Goal: Information Seeking & Learning: Learn about a topic

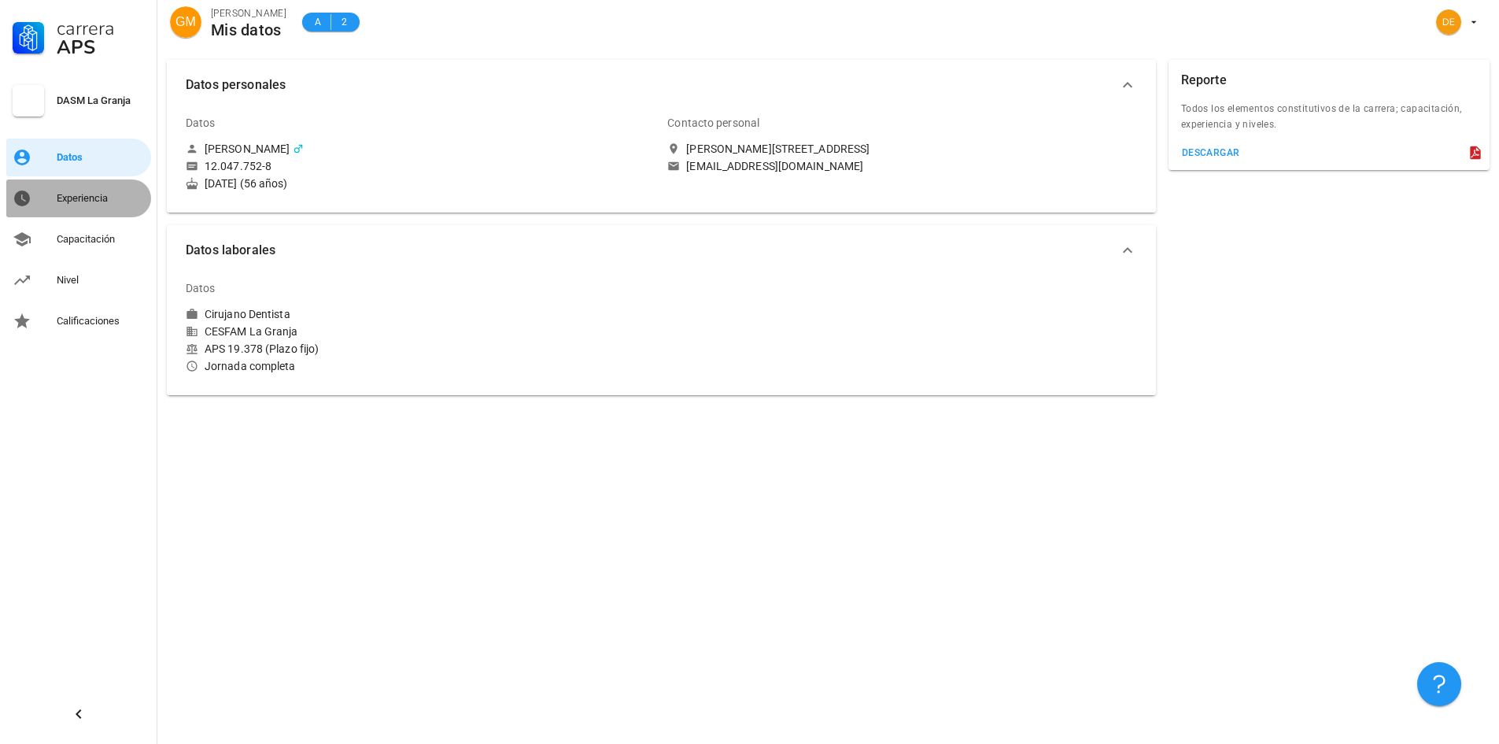
click at [83, 199] on div "Experiencia" at bounding box center [101, 198] width 88 height 13
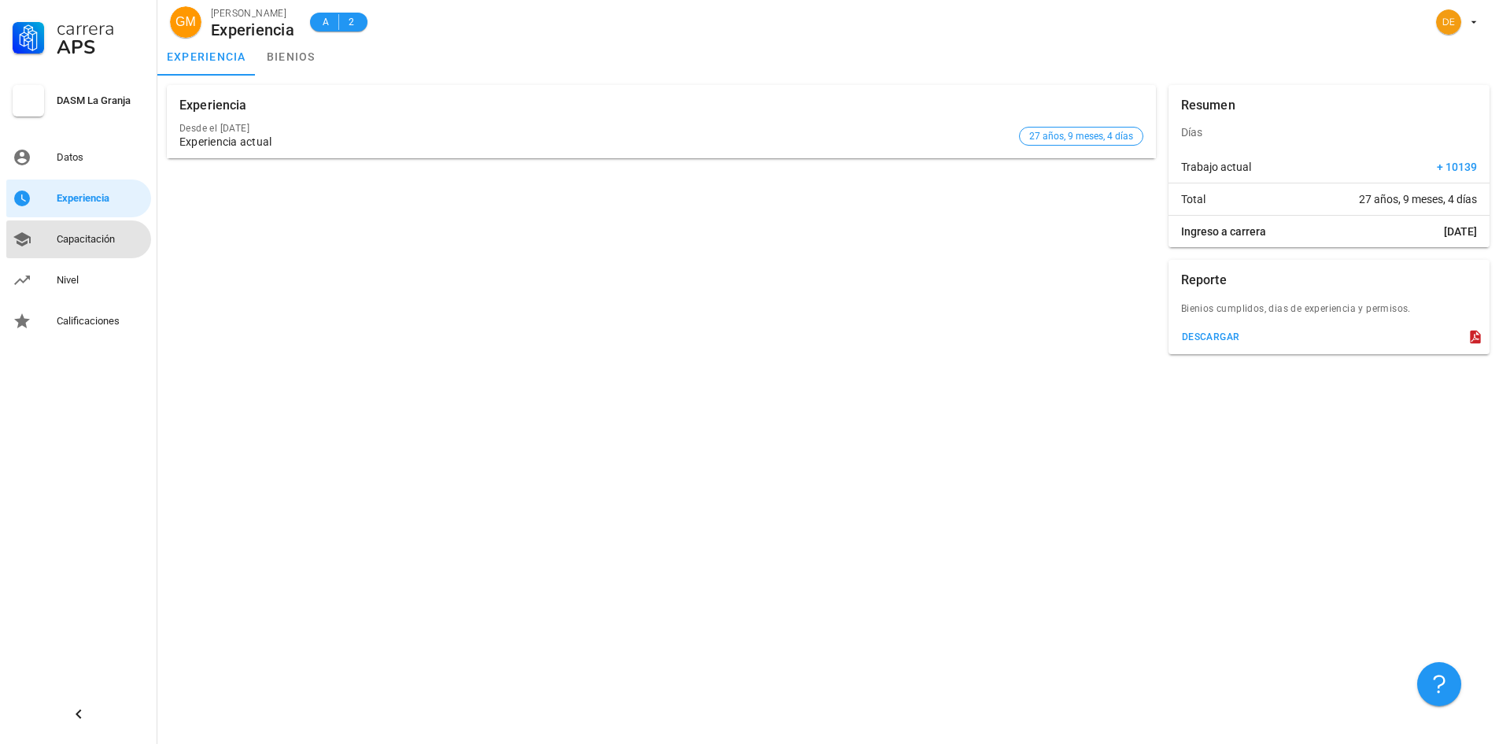
click at [83, 239] on div "Capacitación" at bounding box center [101, 239] width 88 height 13
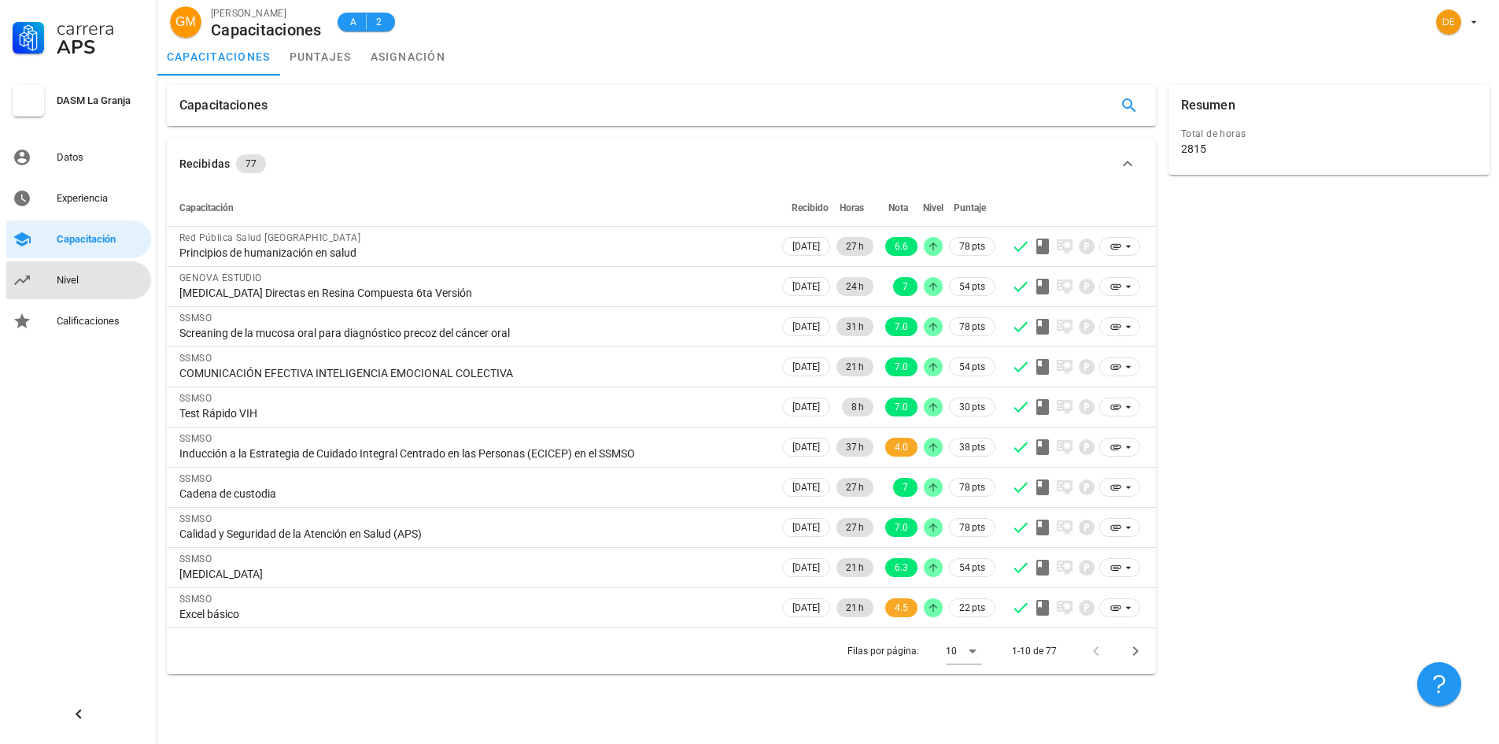
click at [73, 283] on div "Nivel" at bounding box center [101, 280] width 88 height 13
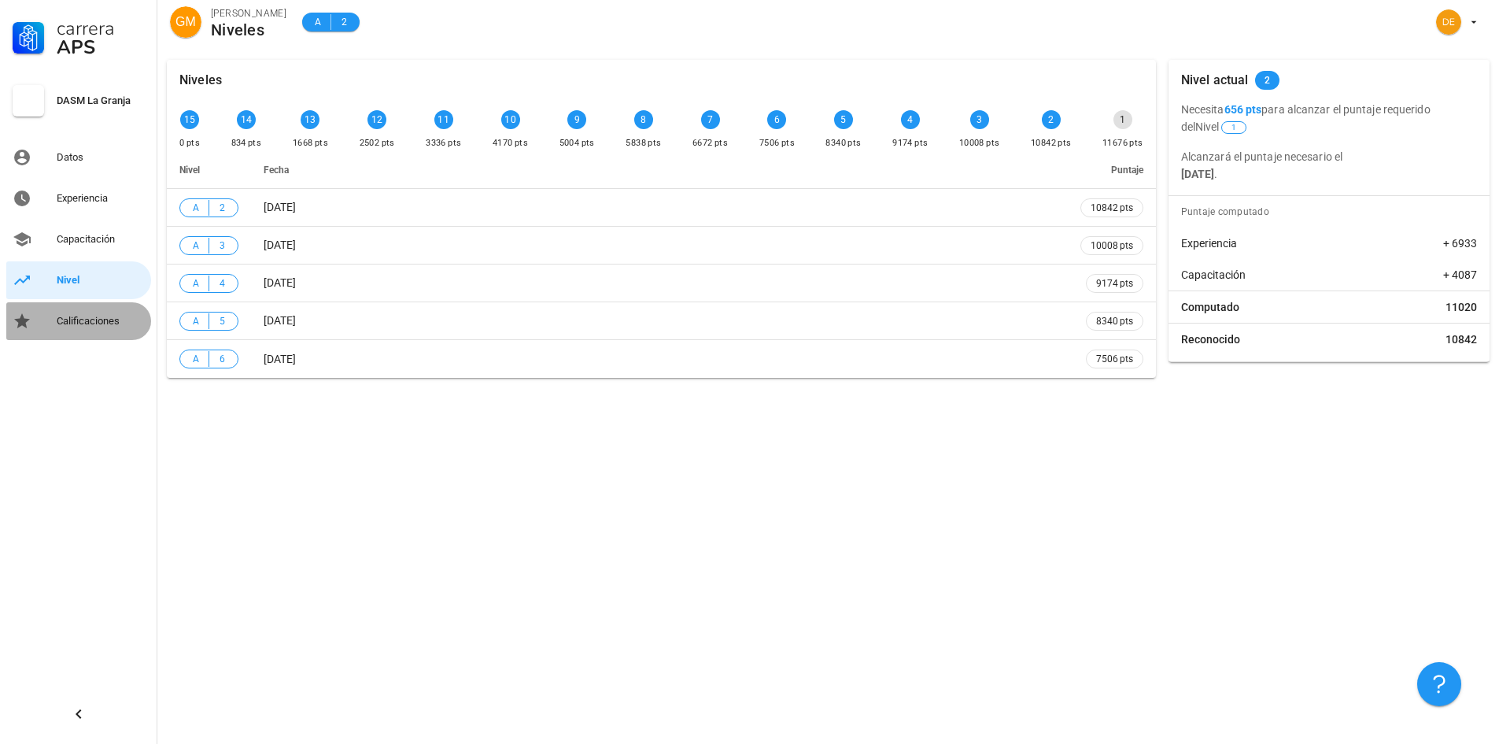
click at [96, 323] on div "Calificaciones" at bounding box center [101, 321] width 88 height 13
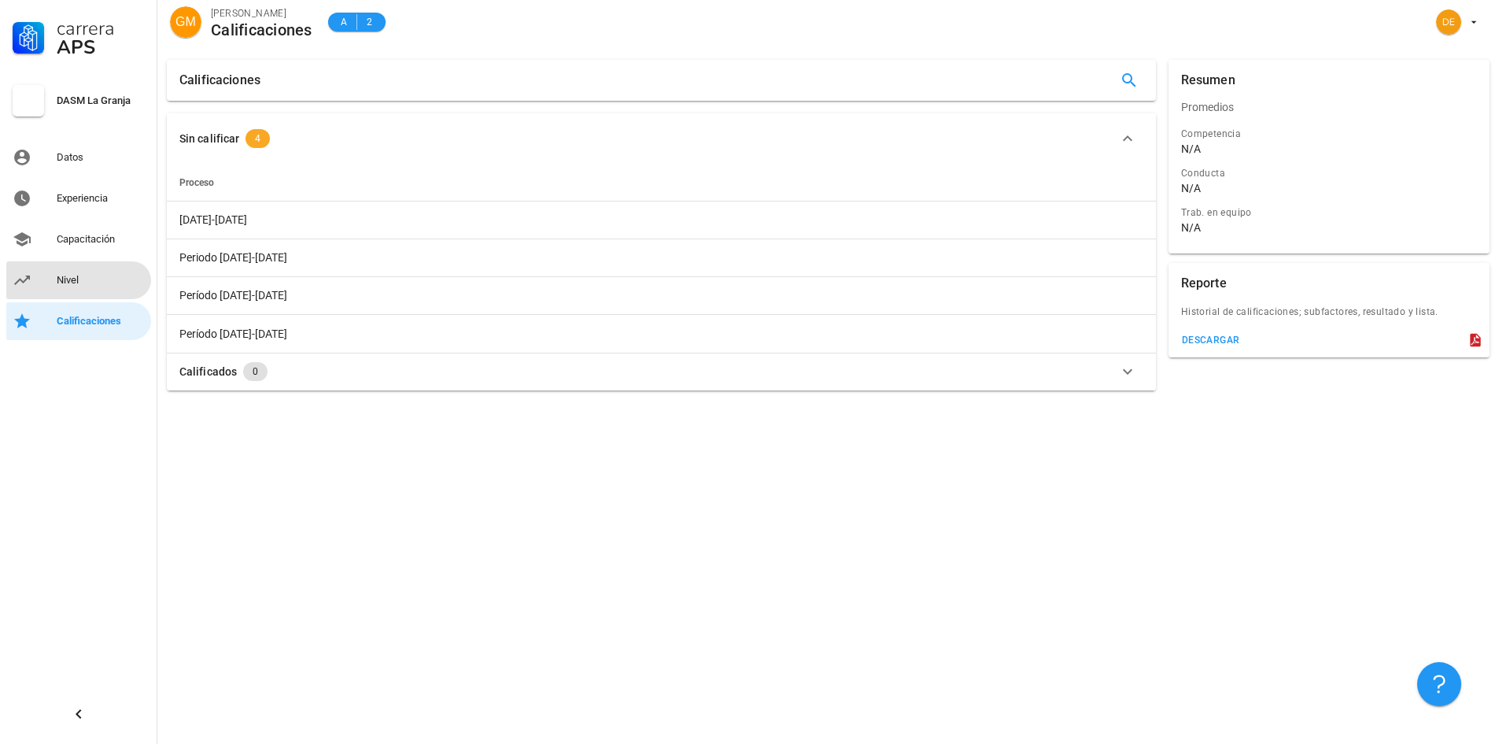
click at [73, 279] on div "Nivel" at bounding box center [101, 280] width 88 height 13
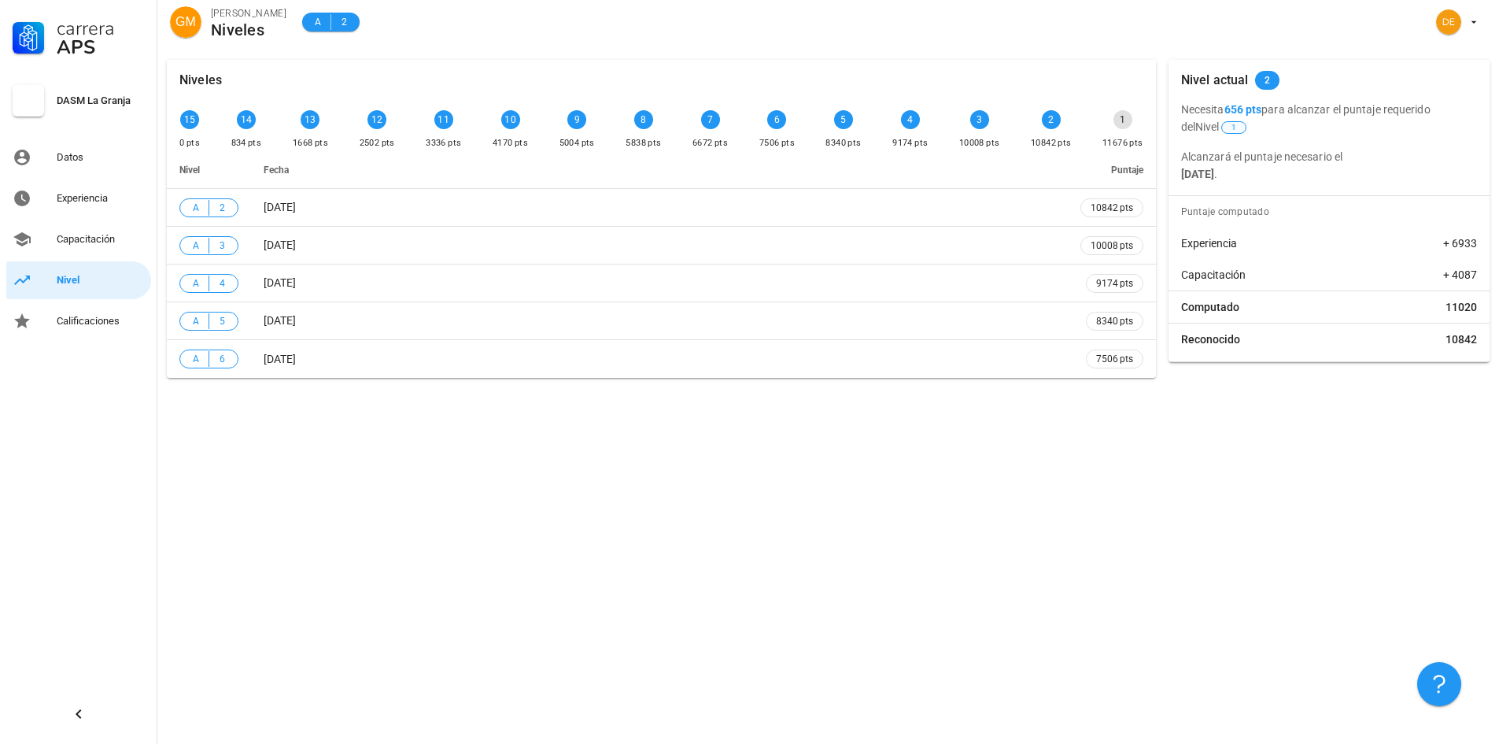
click at [1226, 127] on span "1" at bounding box center [1233, 127] width 25 height 13
click at [1249, 108] on b "656 pts" at bounding box center [1243, 109] width 38 height 13
click at [1265, 81] on span "2" at bounding box center [1268, 80] width 6 height 19
click at [76, 238] on div "Capacitación" at bounding box center [101, 239] width 88 height 13
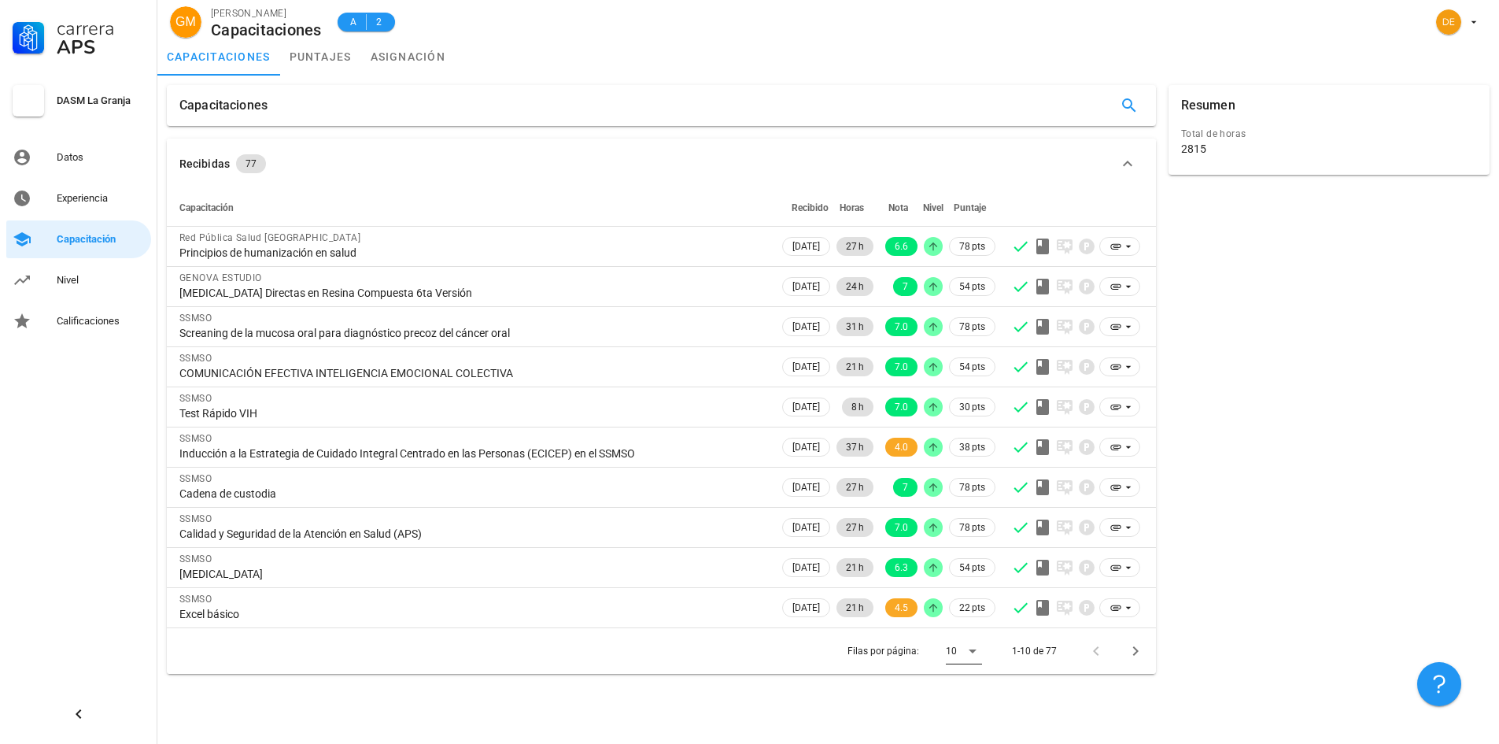
click at [975, 649] on icon at bounding box center [973, 651] width 8 height 4
click at [964, 709] on div "Todos" at bounding box center [976, 708] width 35 height 15
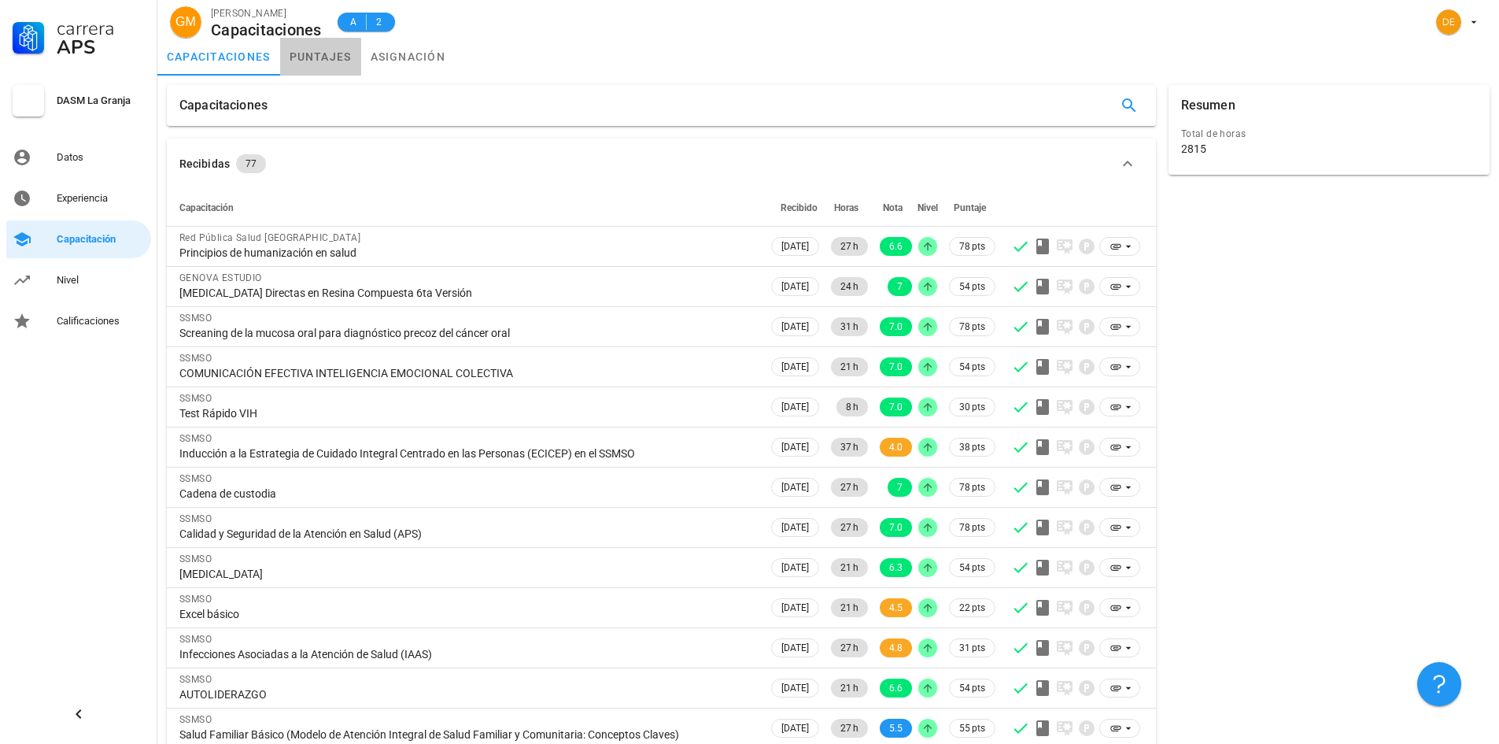
click at [321, 61] on link "puntajes" at bounding box center [320, 57] width 81 height 38
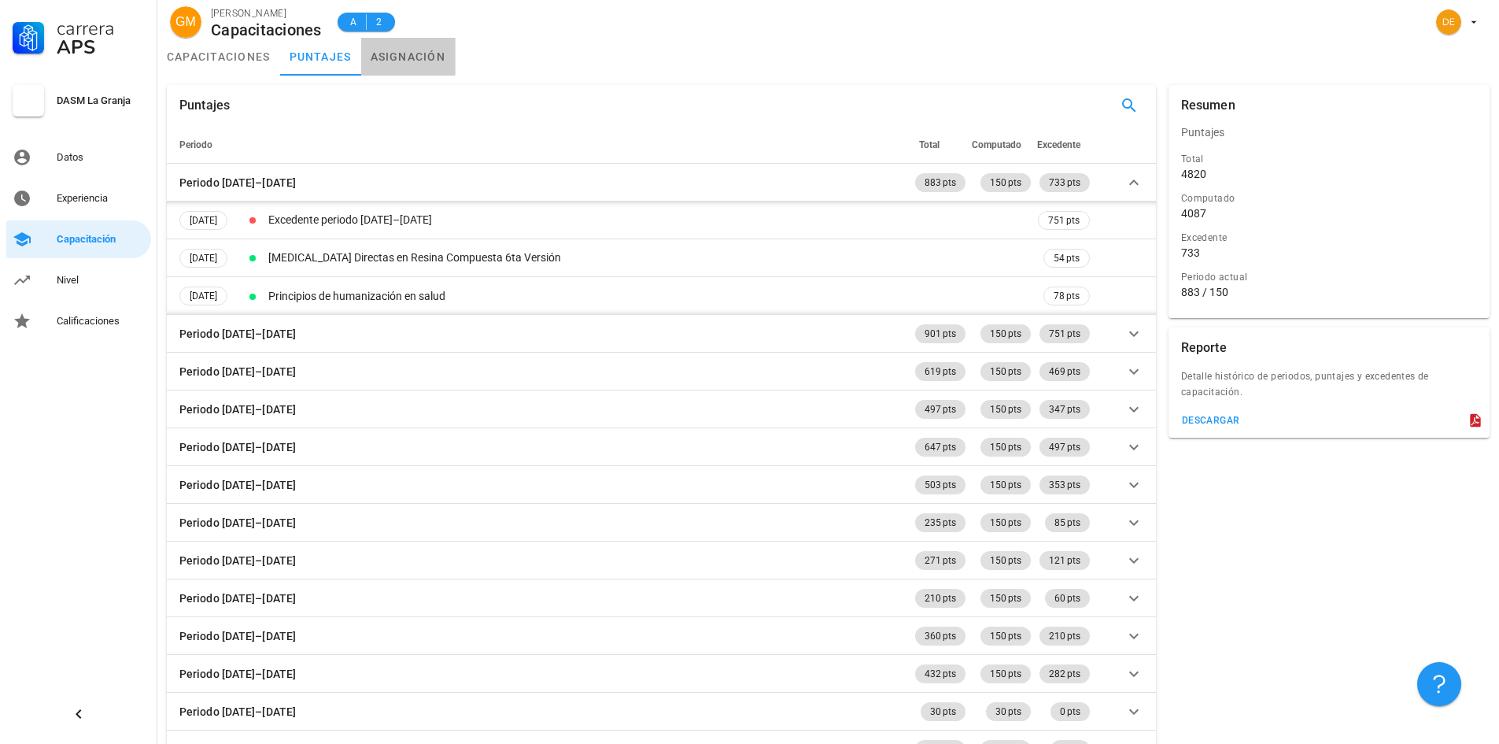
click at [393, 60] on link "asignación" at bounding box center [408, 57] width 94 height 38
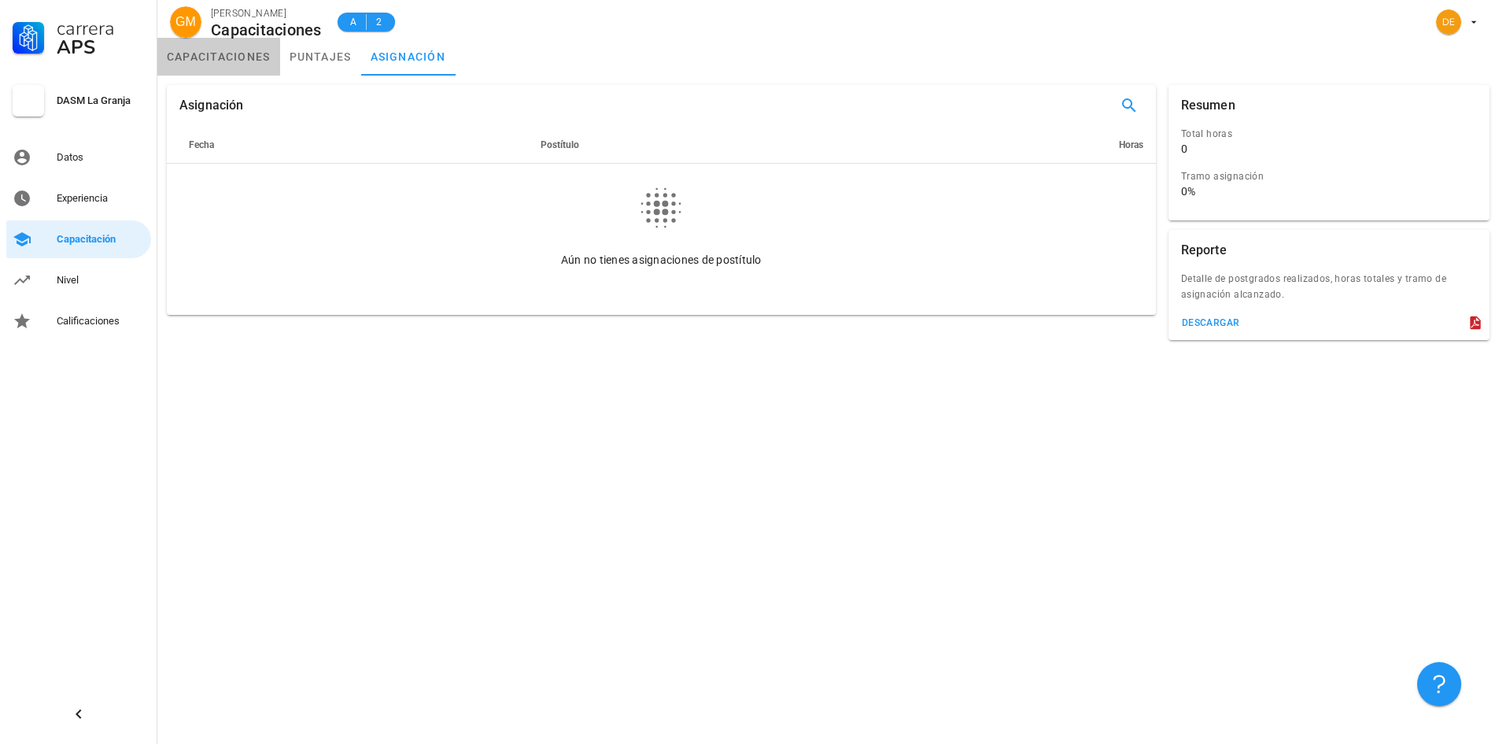
click at [238, 60] on link "capacitaciones" at bounding box center [218, 57] width 123 height 38
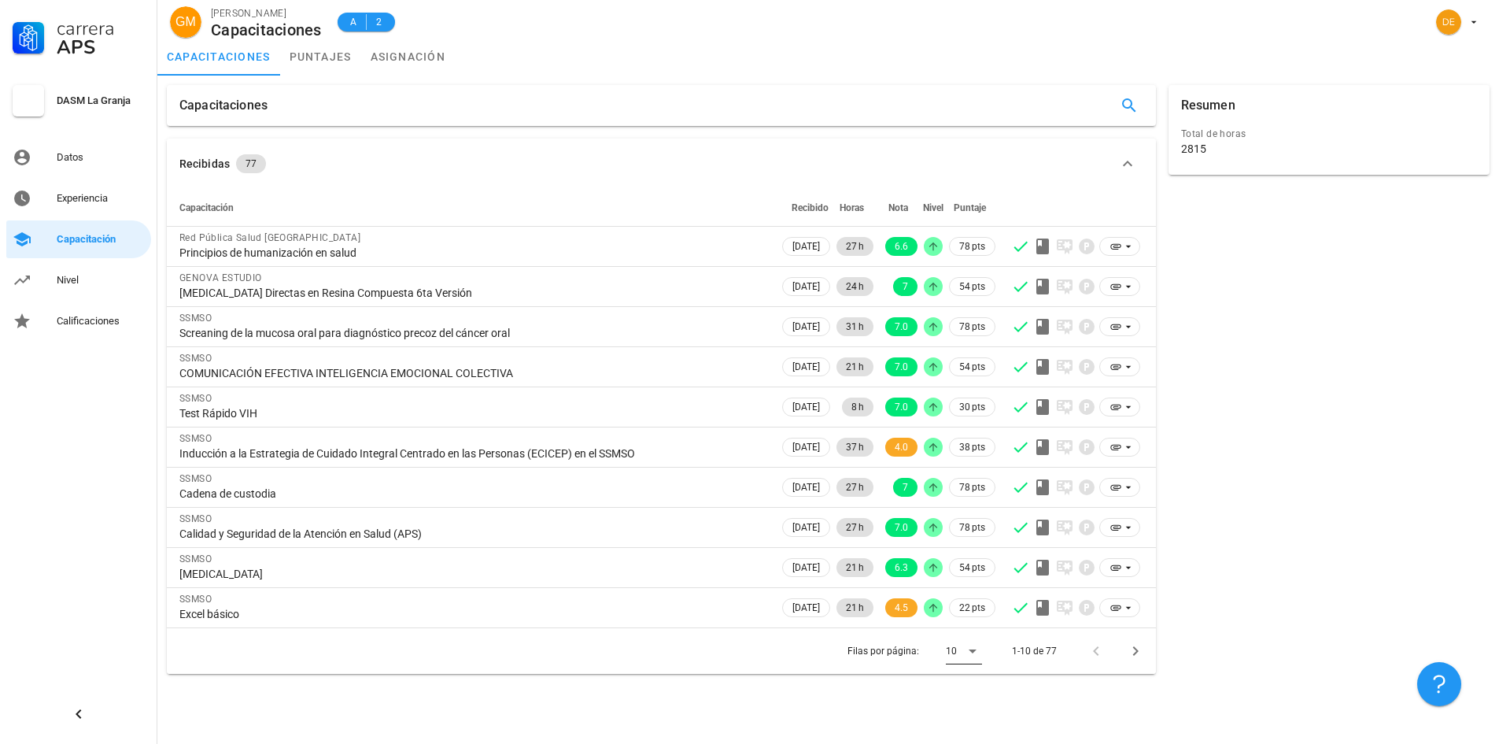
click at [975, 650] on icon at bounding box center [973, 651] width 8 height 4
click at [972, 711] on div "Todos" at bounding box center [976, 708] width 35 height 15
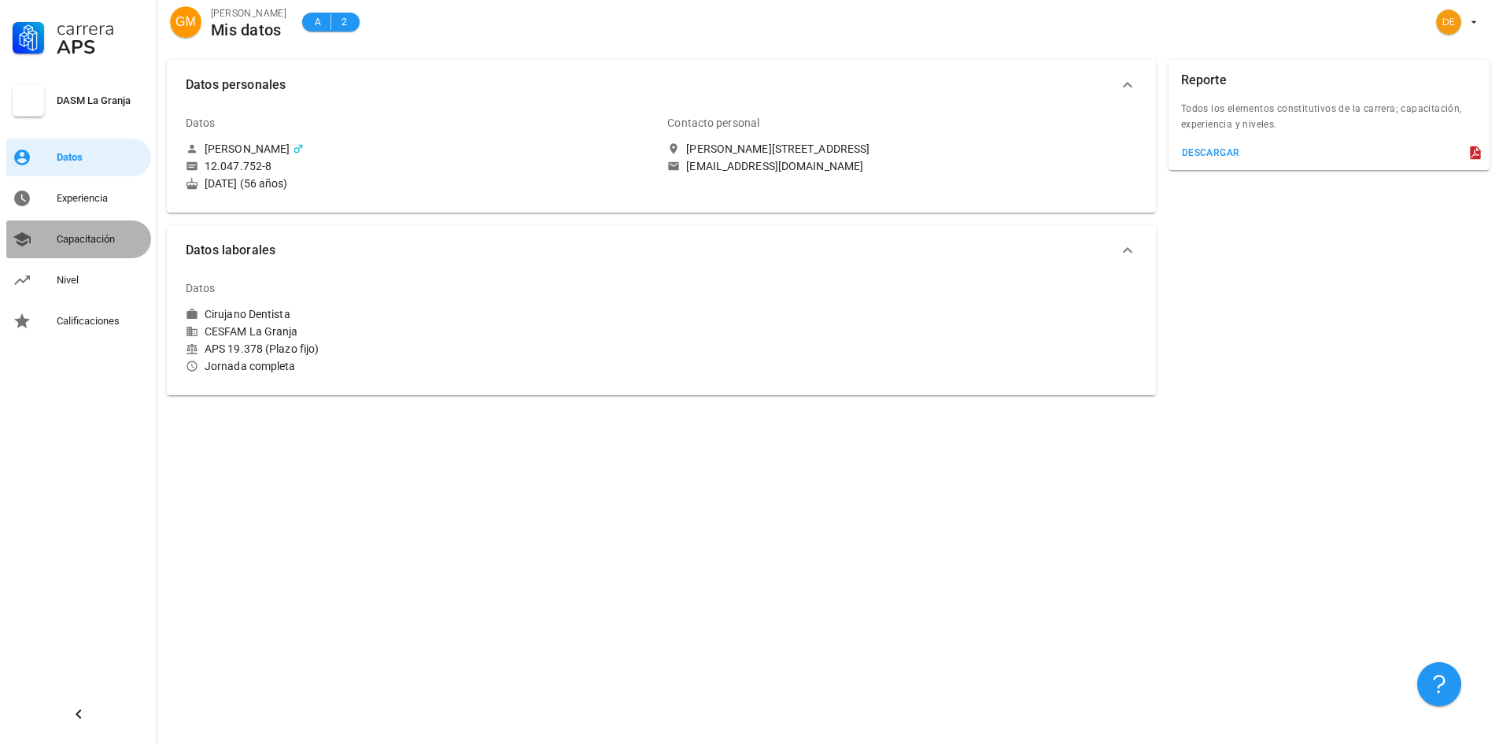
click at [93, 240] on div "Capacitación" at bounding box center [101, 239] width 88 height 13
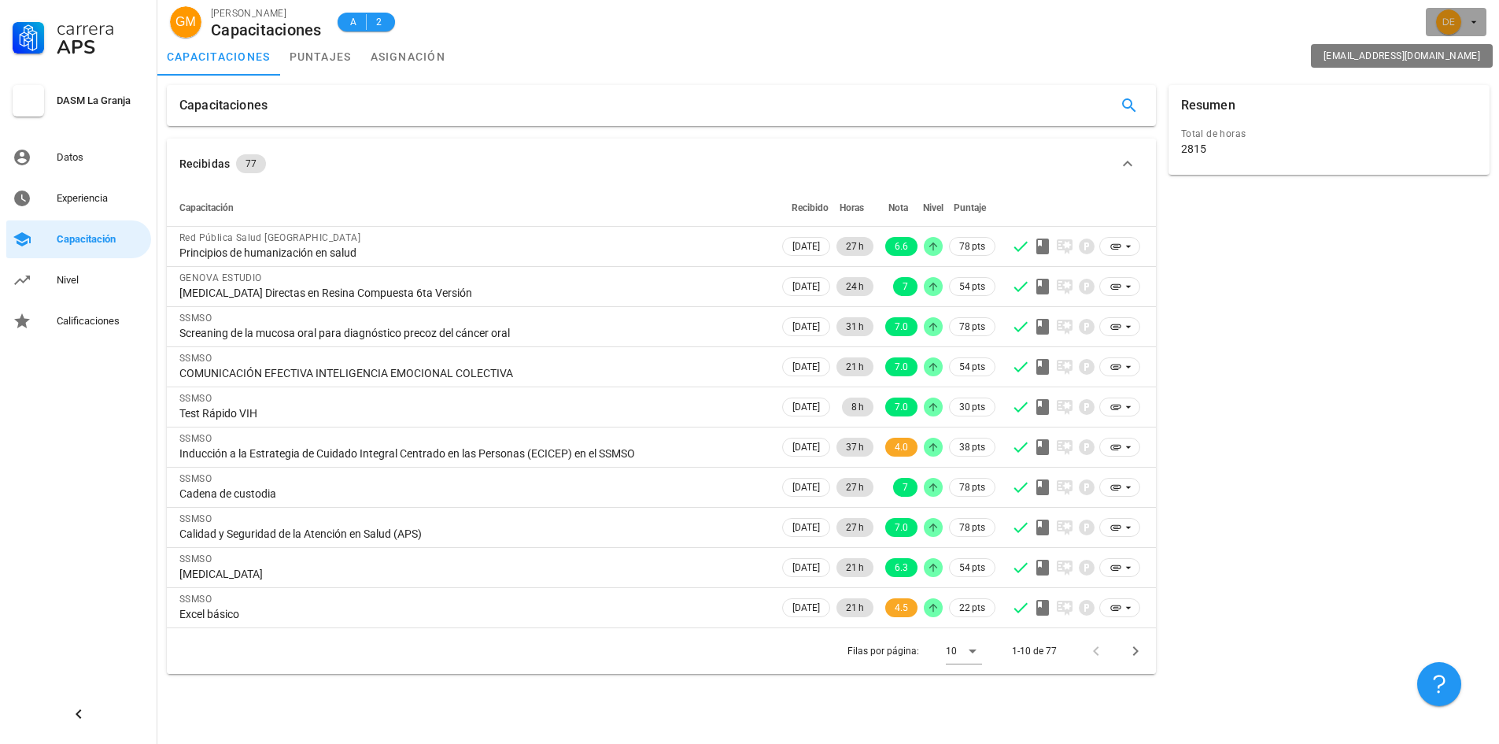
click at [1472, 21] on icon "button" at bounding box center [1475, 22] width 6 height 2
click at [1464, 61] on div "Salir" at bounding box center [1465, 61] width 25 height 31
